Goal: Information Seeking & Learning: Learn about a topic

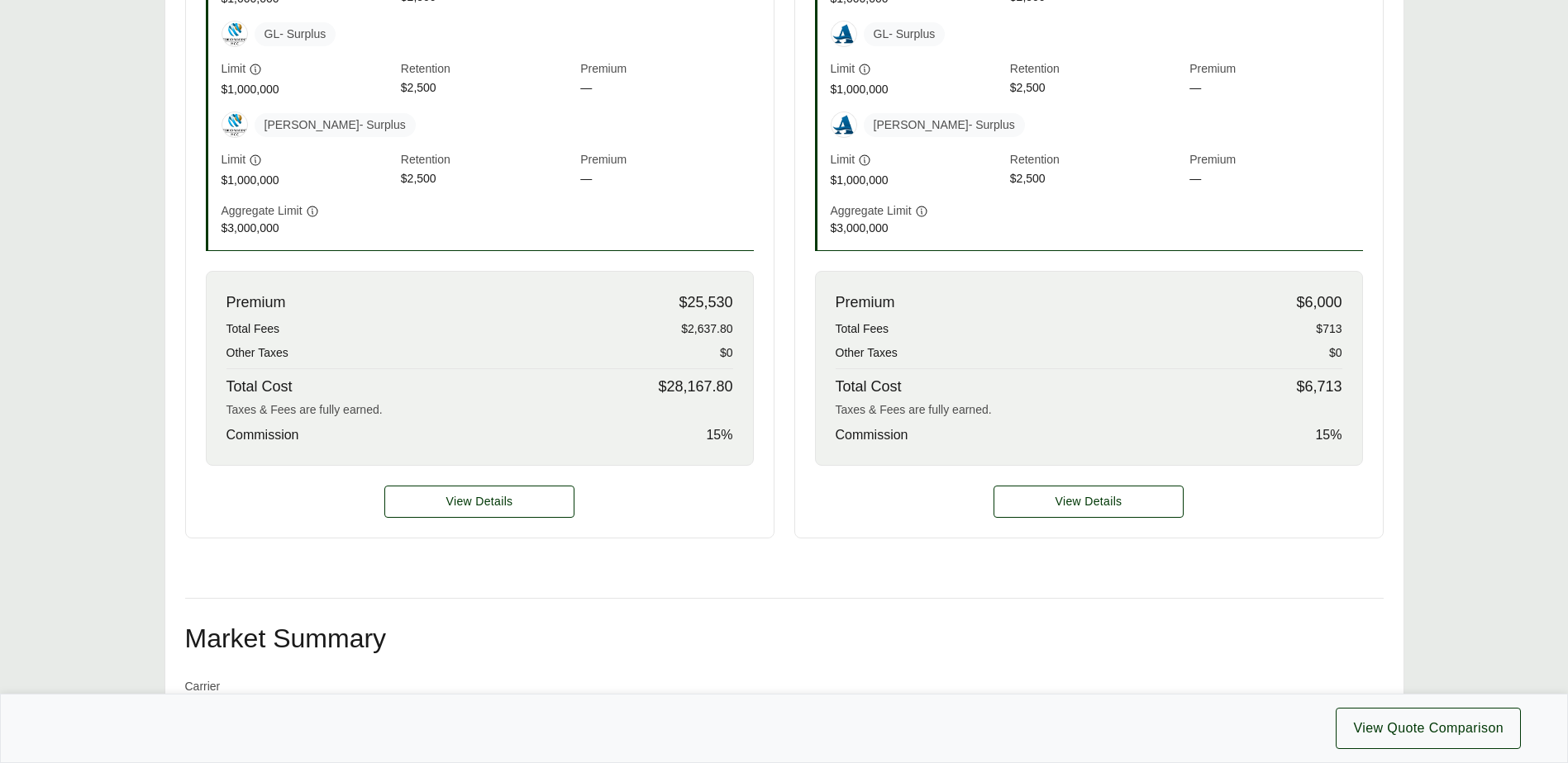
scroll to position [743, 0]
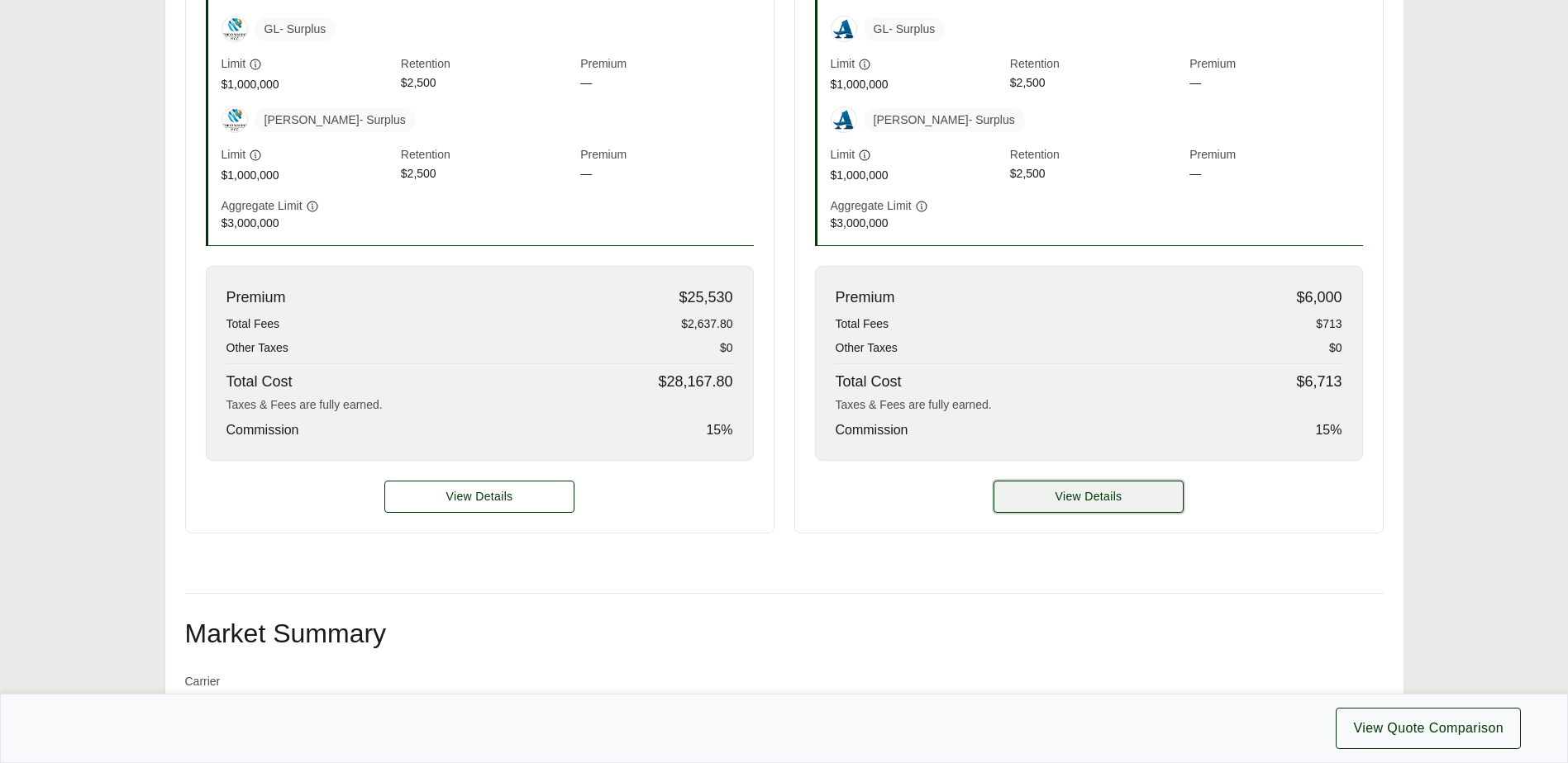
click at [1048, 500] on button "View Details" at bounding box center [1088, 496] width 190 height 32
click at [1080, 499] on span "View Details" at bounding box center [1089, 497] width 67 height 18
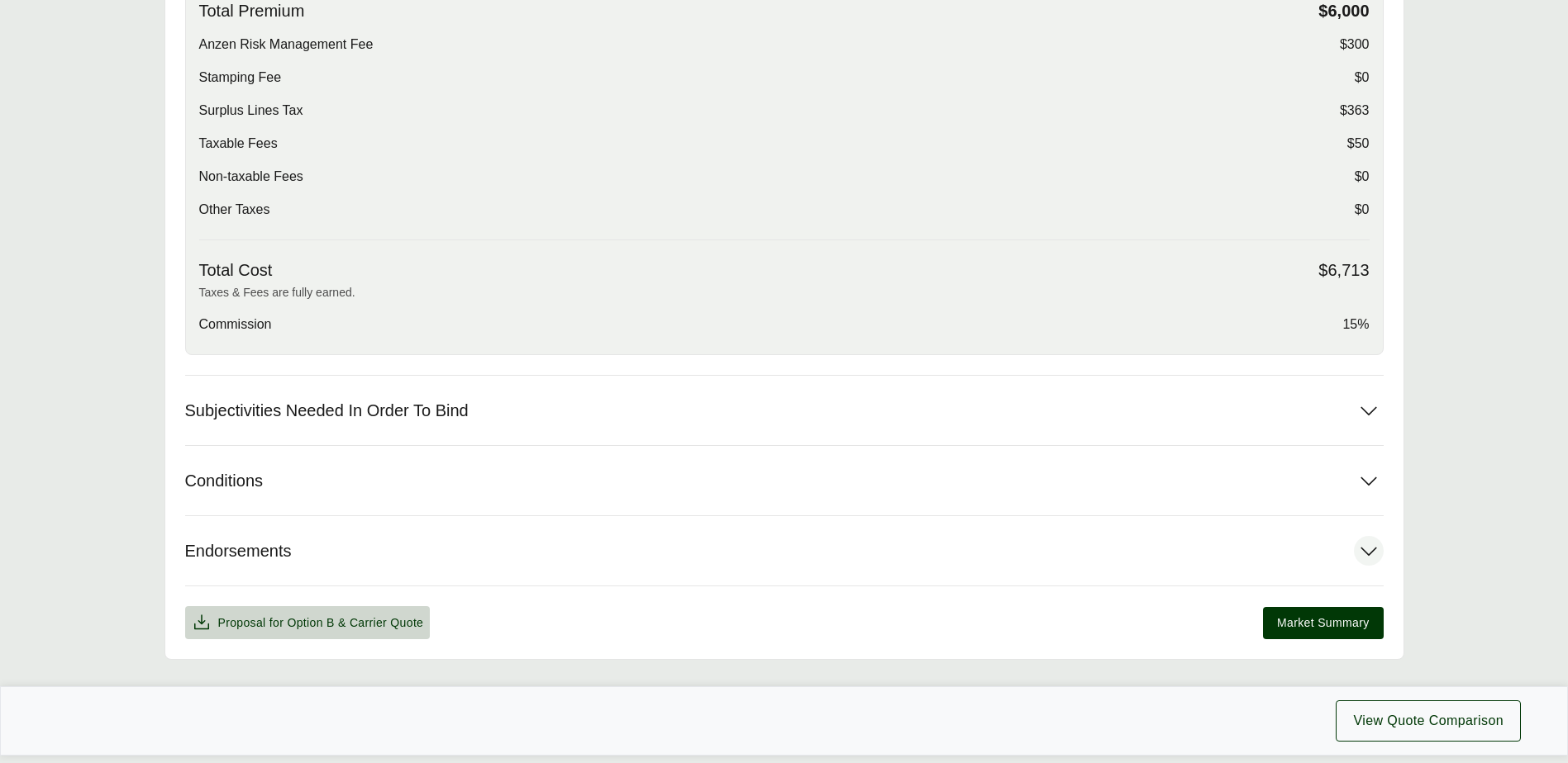
scroll to position [780, 0]
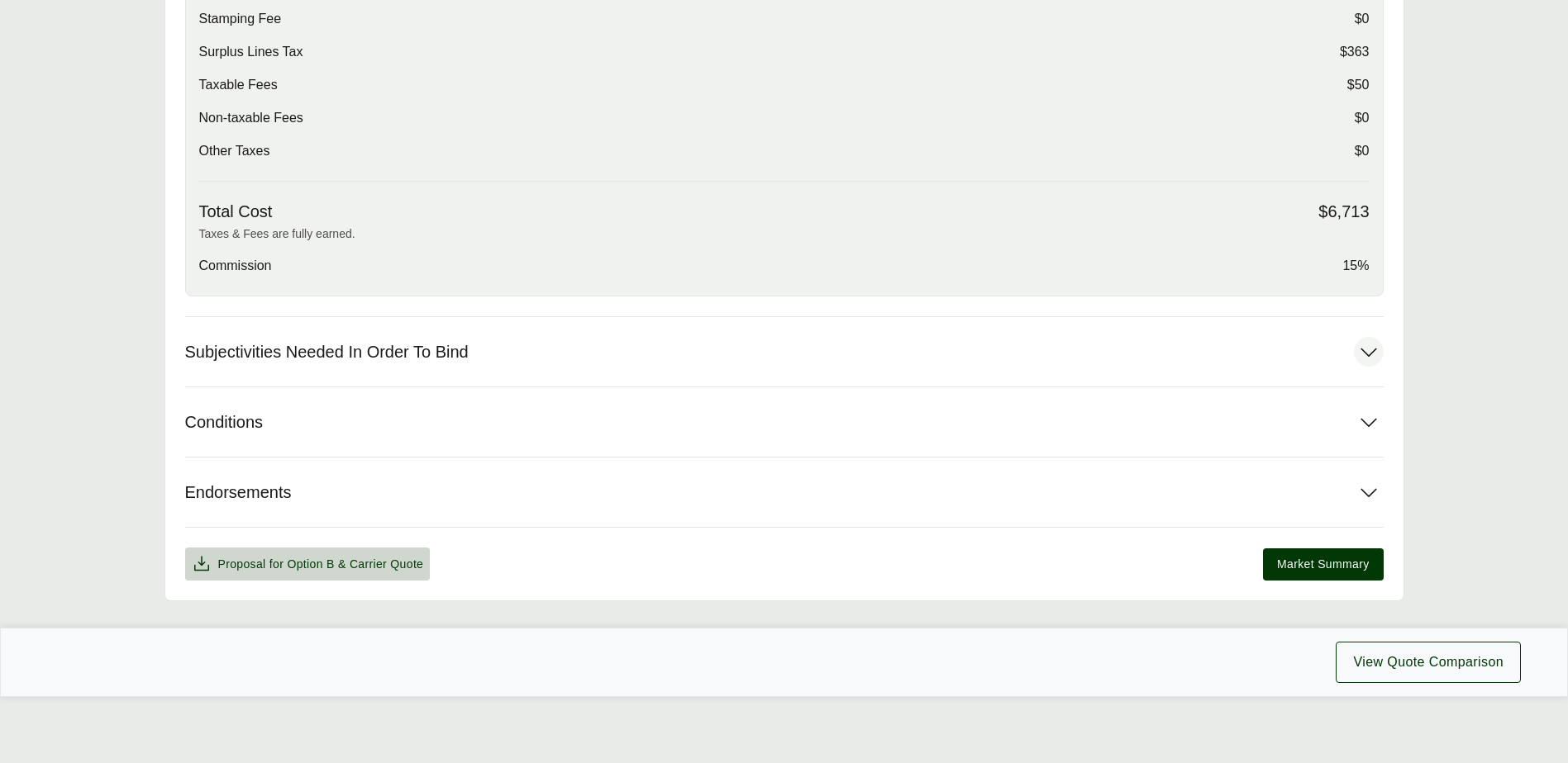
click at [282, 356] on span "Subjectivities Needed In Order To Bind" at bounding box center [327, 352] width 284 height 21
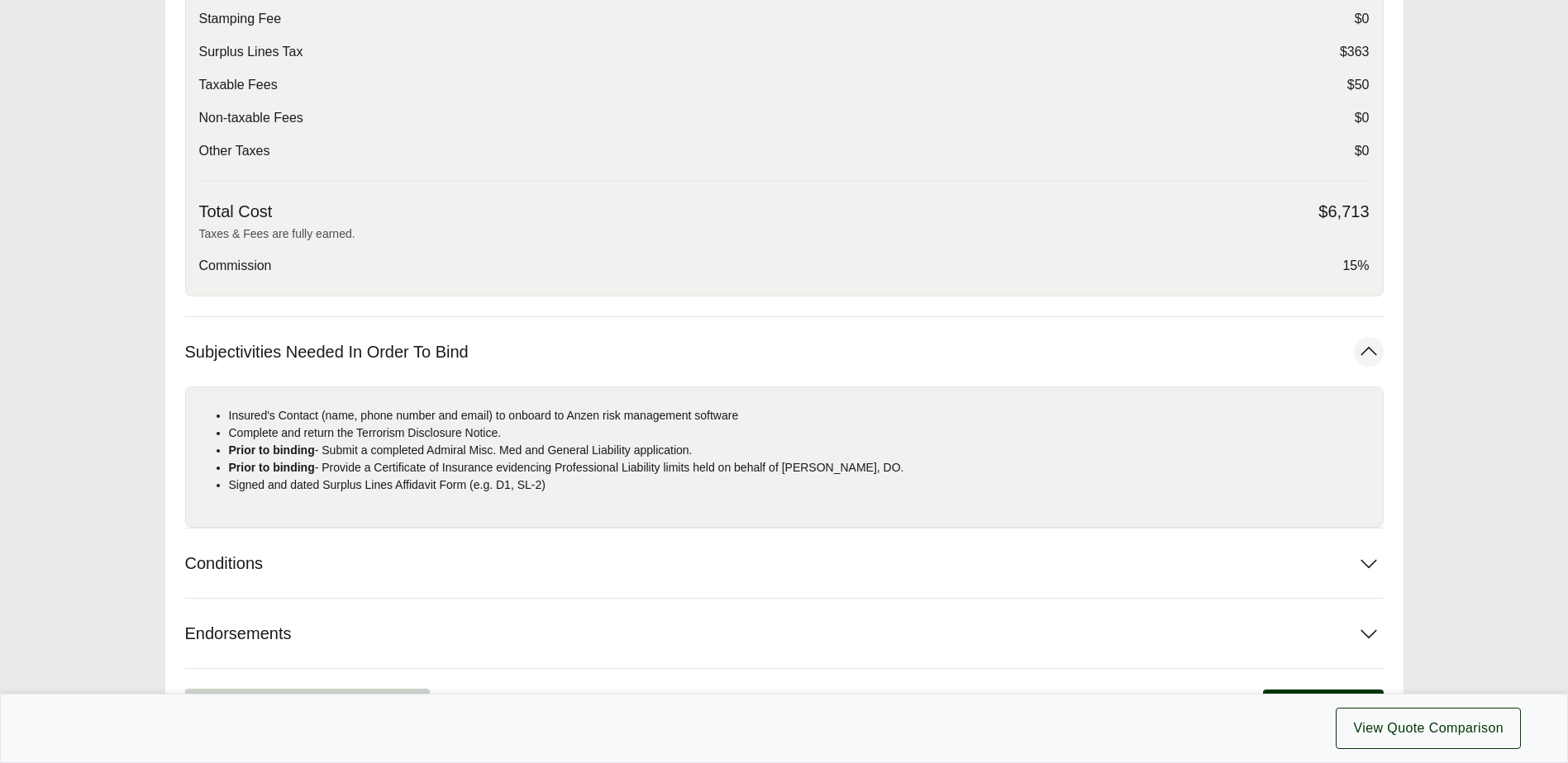
scroll to position [862, 0]
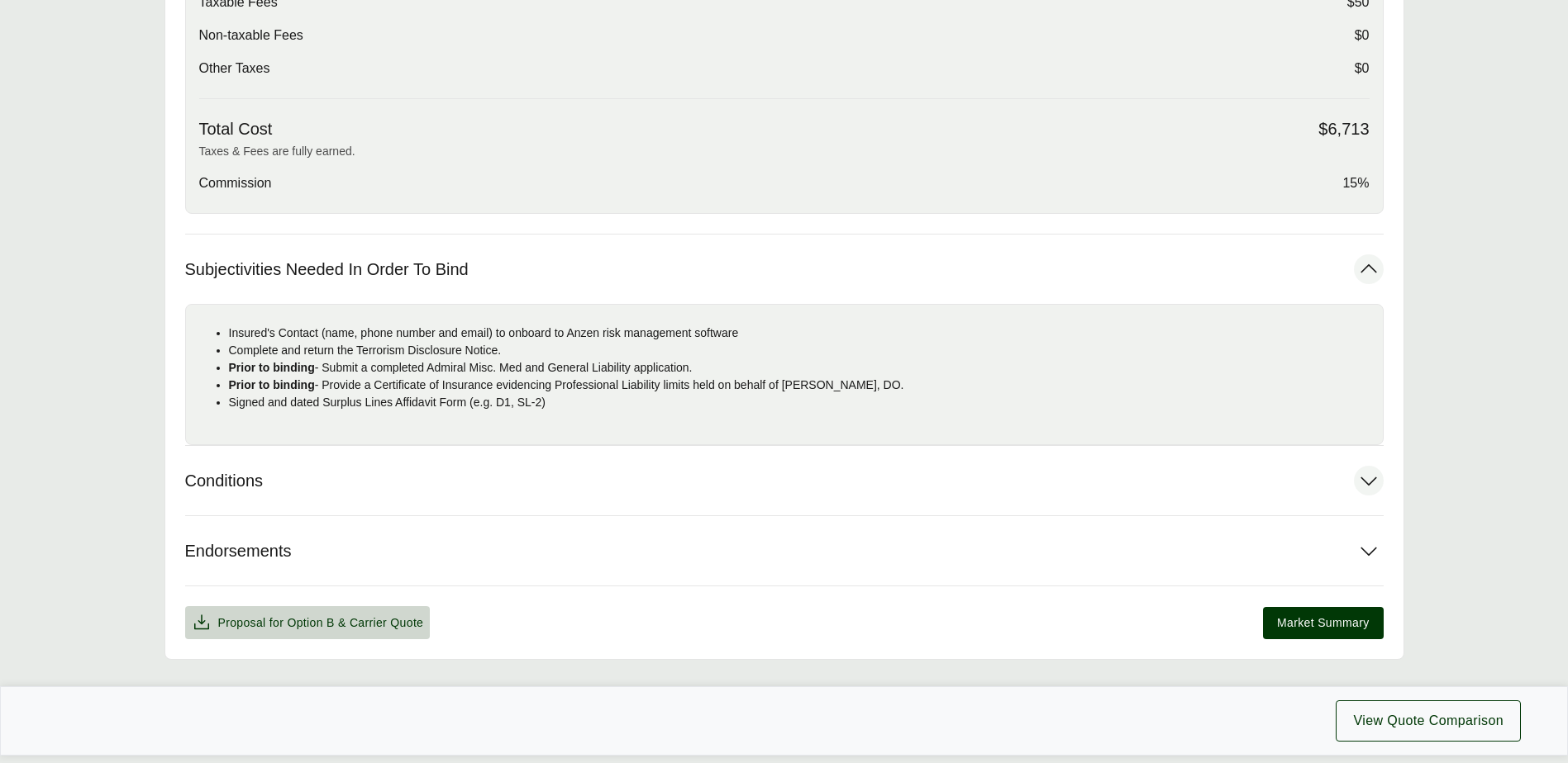
click at [244, 483] on span "Conditions" at bounding box center [225, 481] width 78 height 21
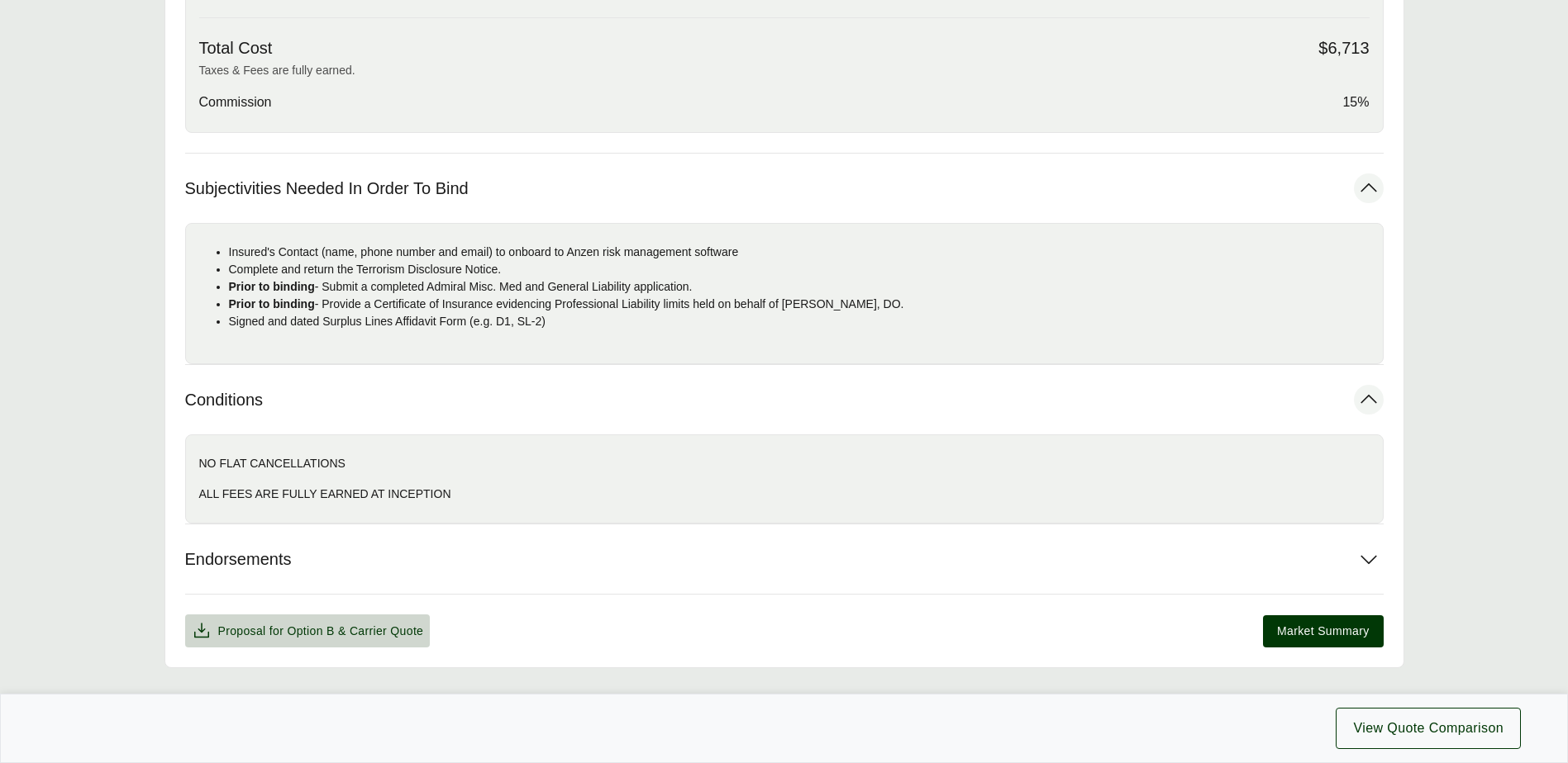
scroll to position [1010, 0]
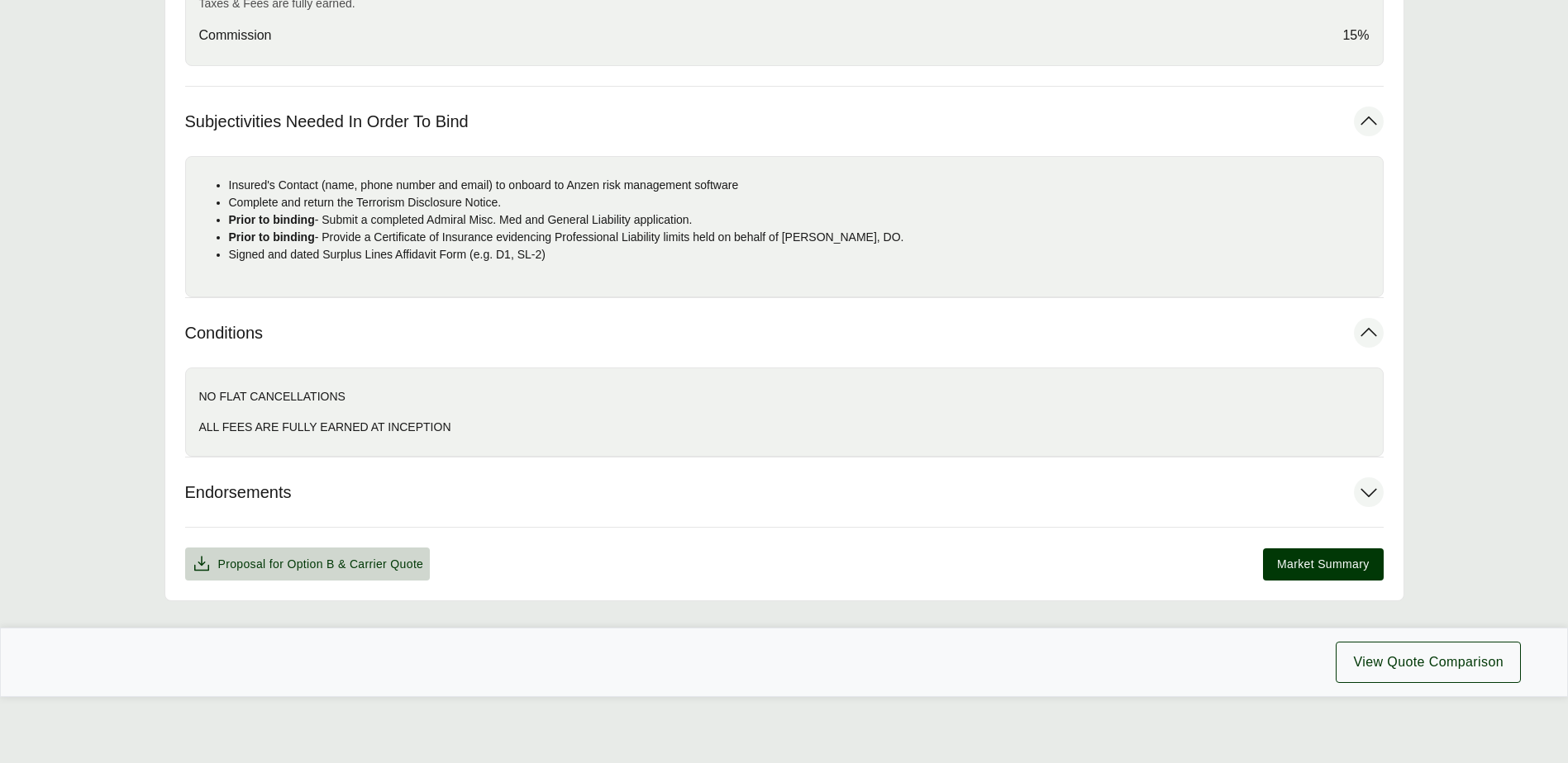
click at [247, 484] on span "Endorsements" at bounding box center [238, 492] width 107 height 21
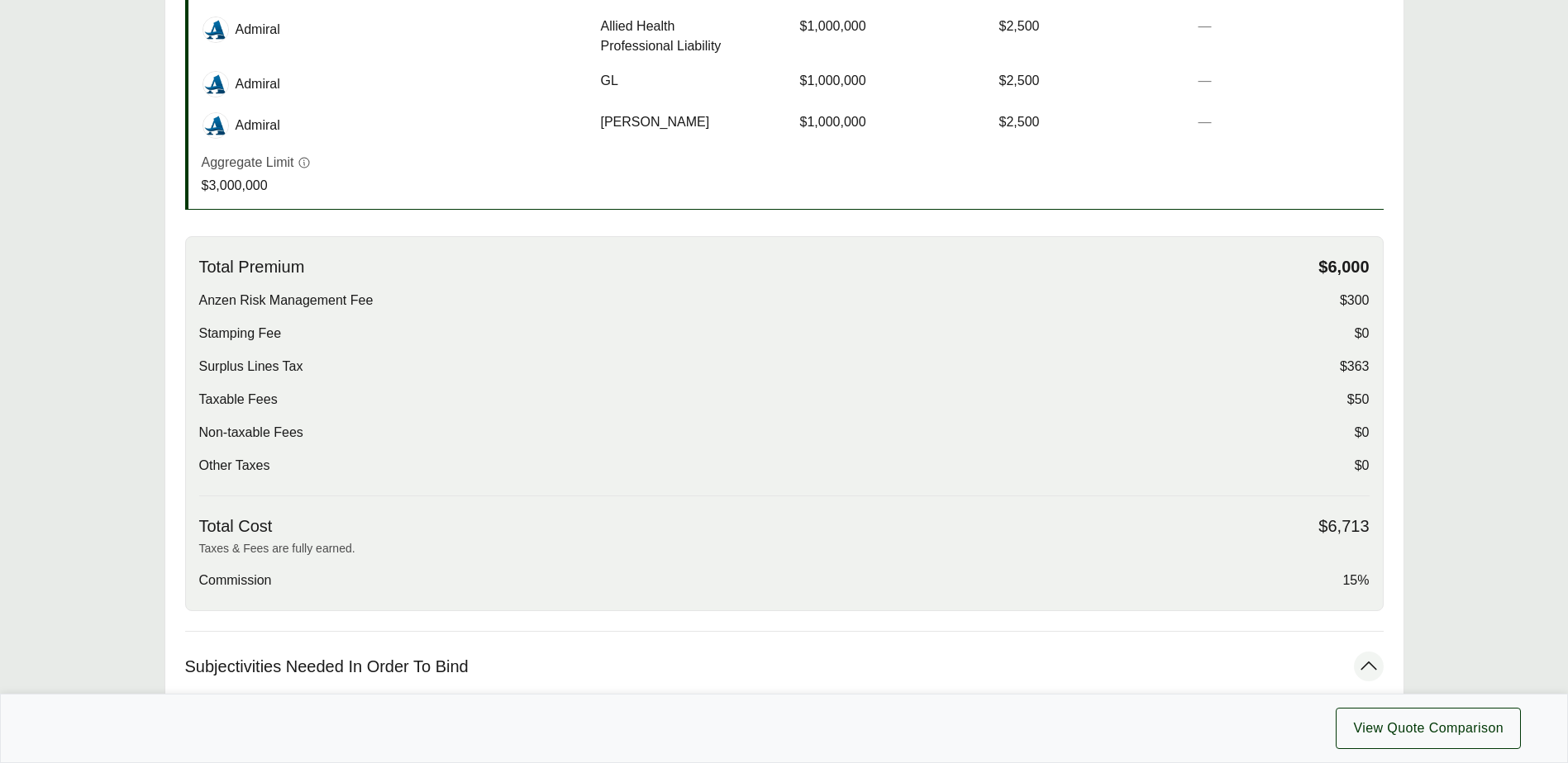
scroll to position [267, 0]
